Goal: Task Accomplishment & Management: Use online tool/utility

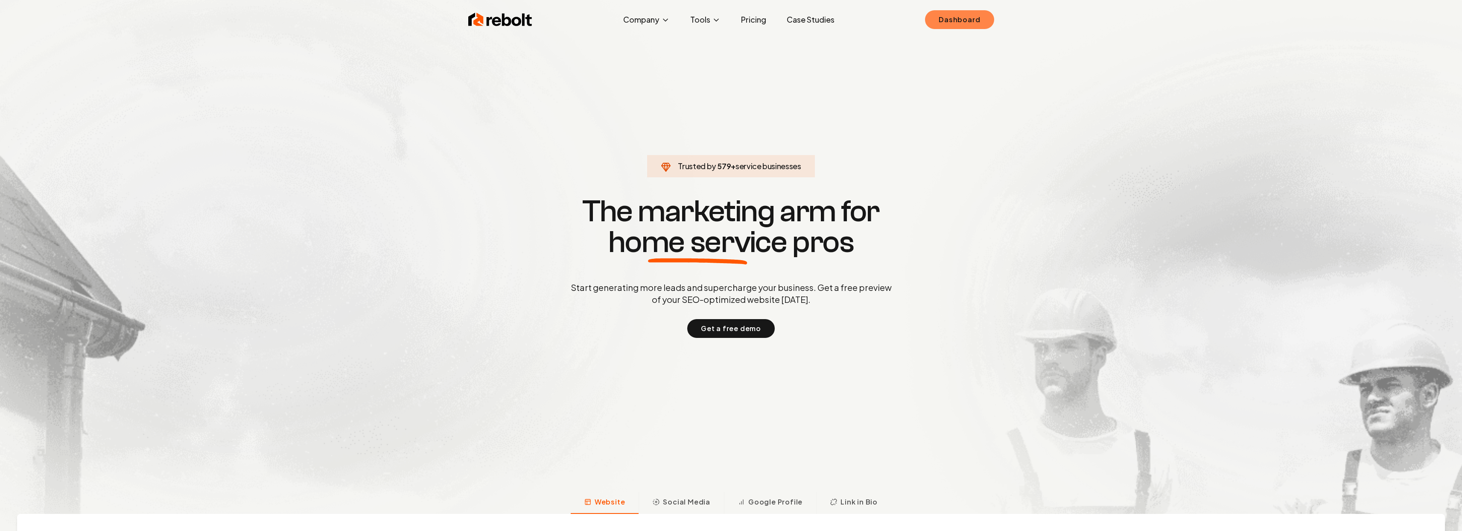
click at [966, 20] on link "Dashboard" at bounding box center [959, 19] width 69 height 19
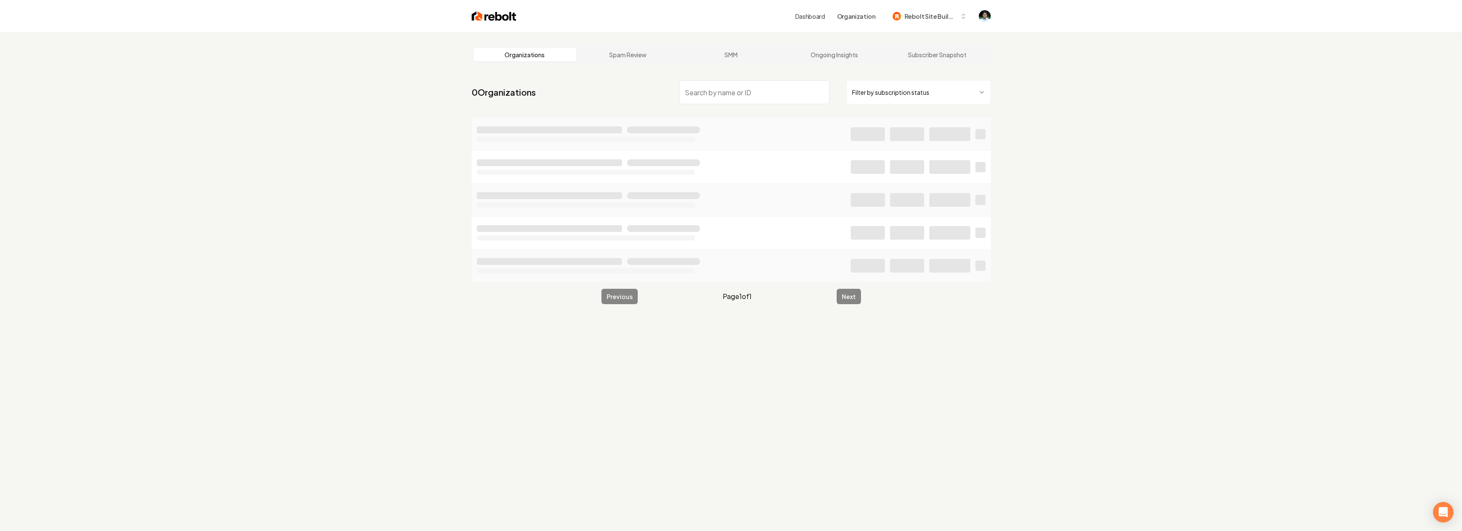
click at [693, 91] on input "search" at bounding box center [754, 92] width 150 height 24
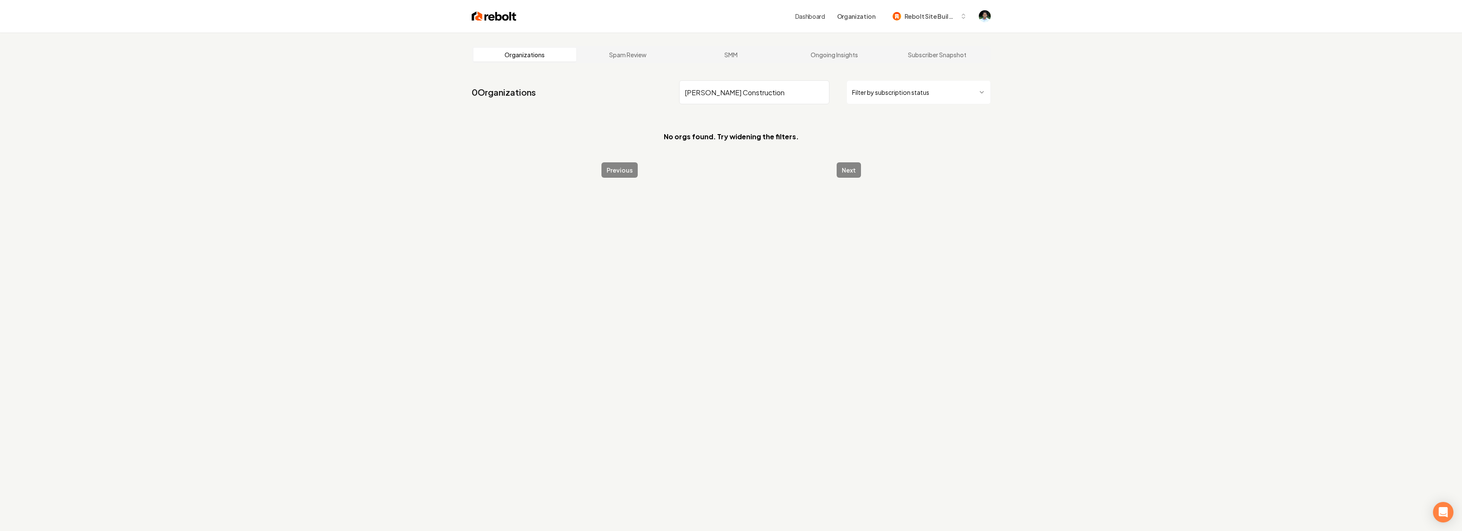
click at [770, 93] on input "[PERSON_NAME] Construction" at bounding box center [754, 92] width 150 height 24
click at [770, 85] on input "Chorp" at bounding box center [754, 92] width 150 height 24
click at [757, 90] on input "Chorp" at bounding box center [754, 92] width 150 height 24
type input "Chor"
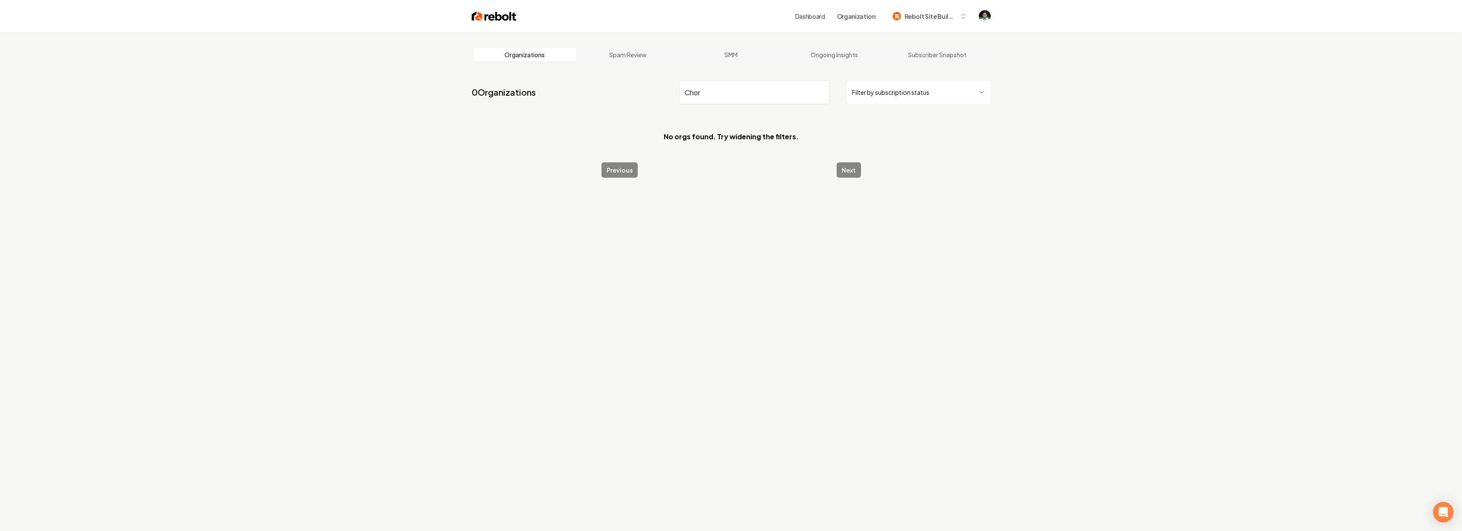
click at [755, 89] on input "Chor" at bounding box center [754, 92] width 150 height 24
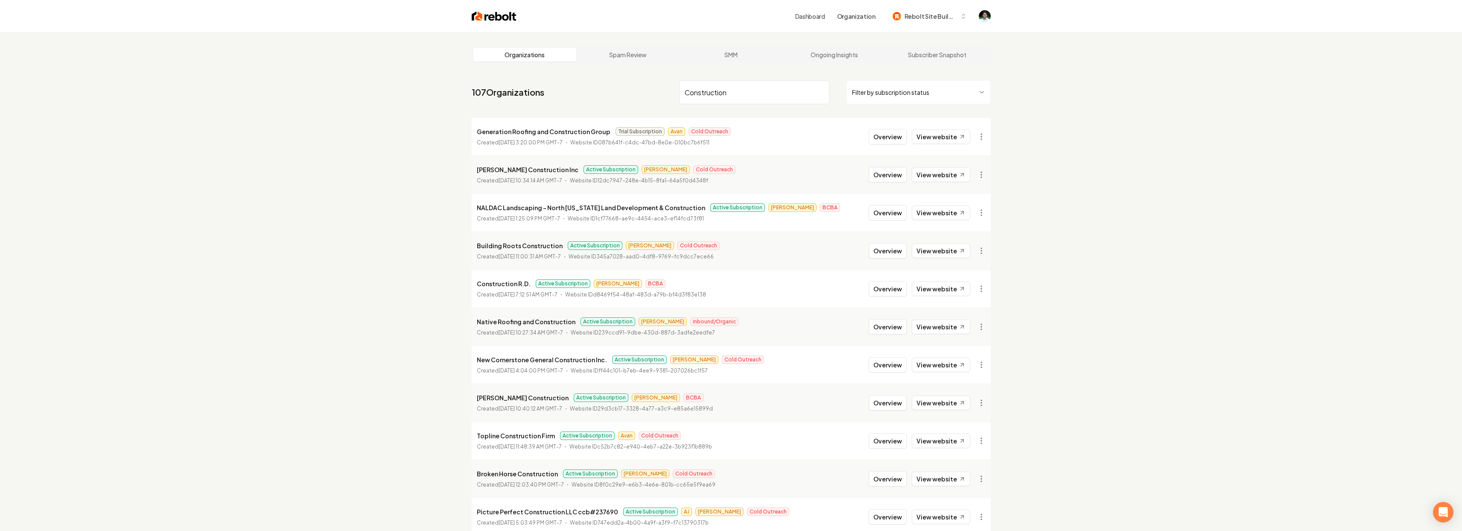
type input "Construction"
